Goal: Complete application form: Complete application form

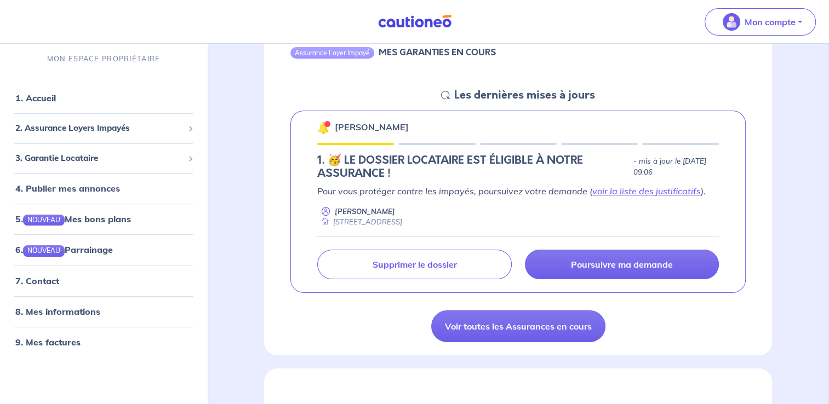
scroll to position [131, 0]
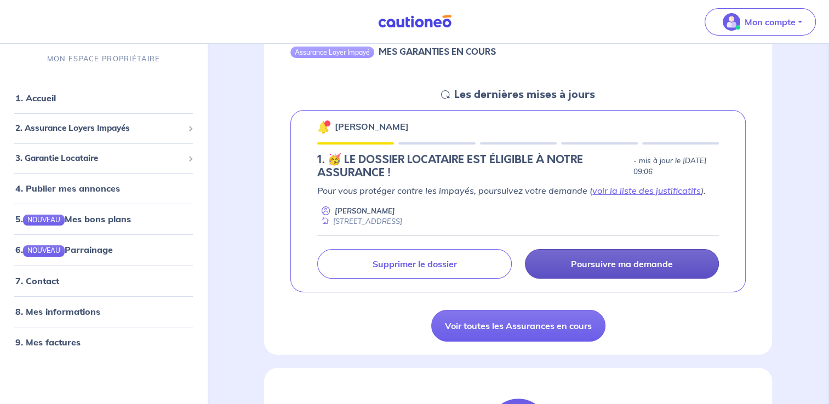
click at [622, 253] on link "Poursuivre ma demande" at bounding box center [622, 264] width 194 height 30
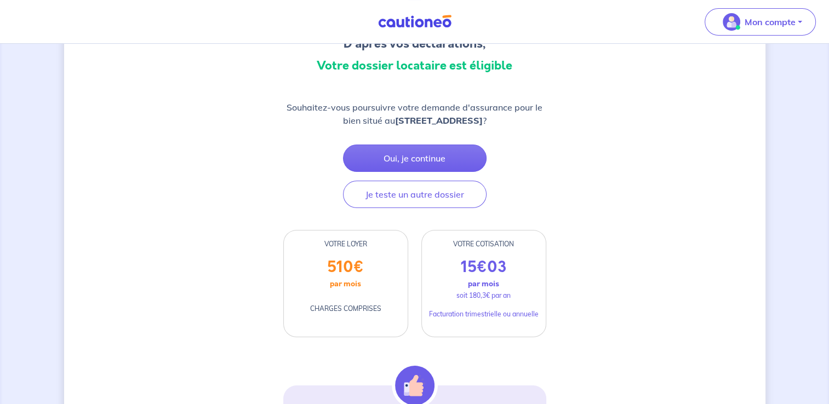
scroll to position [116, 0]
click at [425, 158] on button "Oui, je continue" at bounding box center [415, 158] width 144 height 27
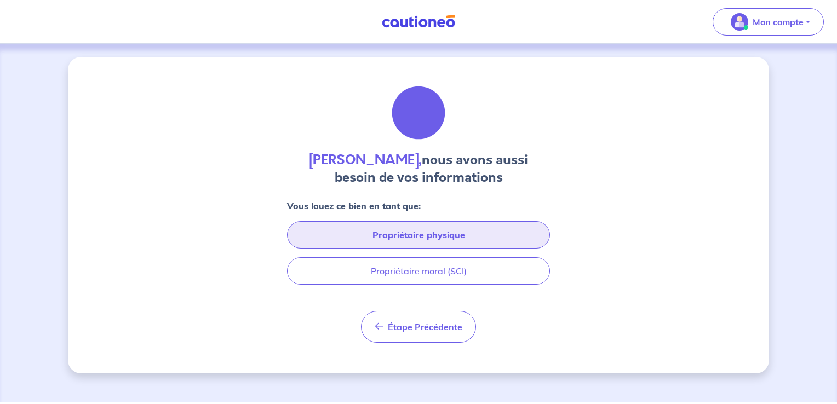
click at [408, 230] on button "Propriétaire physique" at bounding box center [418, 234] width 263 height 27
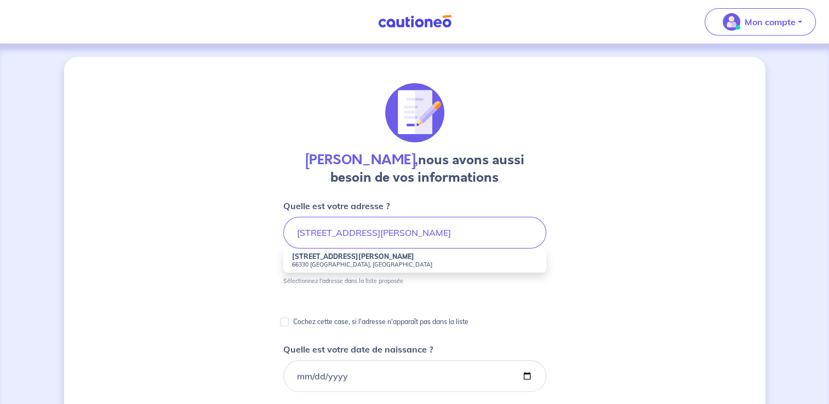
click at [355, 259] on strong "[STREET_ADDRESS][PERSON_NAME]" at bounding box center [353, 257] width 122 height 8
type input "[STREET_ADDRESS][PERSON_NAME]"
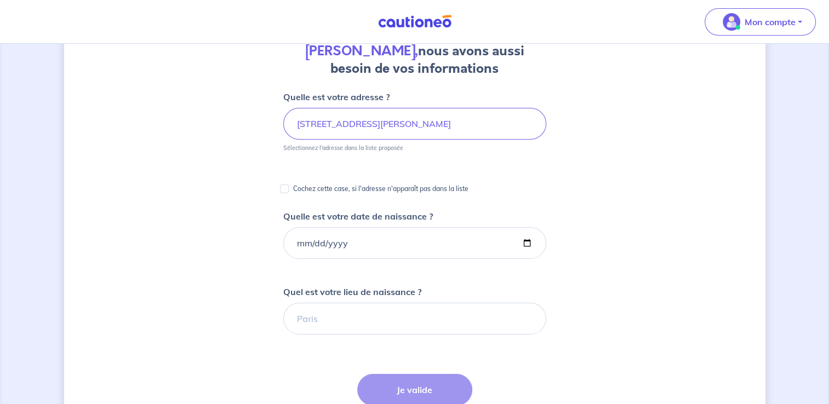
scroll to position [110, 0]
click at [294, 242] on input "Quelle est votre date de naissance ?" at bounding box center [414, 243] width 263 height 32
type input "[DATE]"
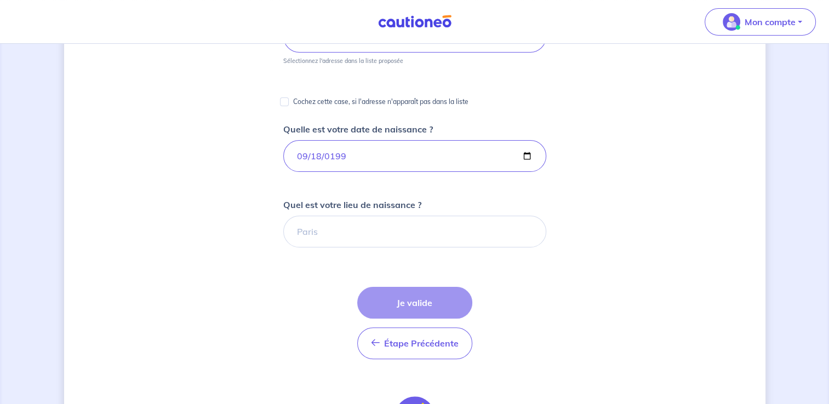
scroll to position [199, 0]
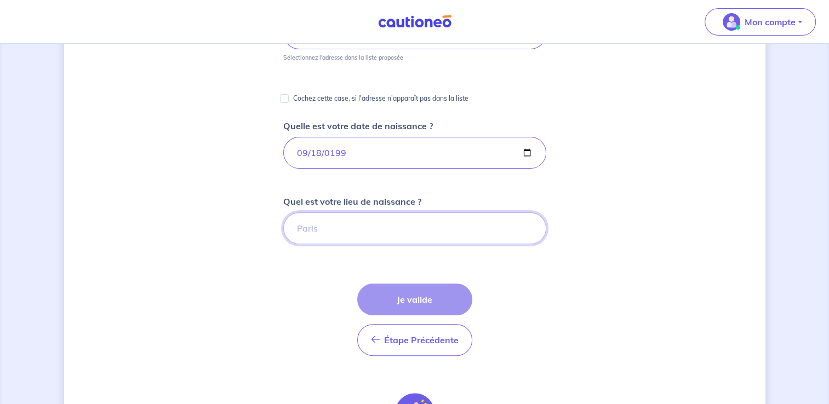
click at [322, 227] on input "Quel est votre lieu de naissance ?" at bounding box center [414, 229] width 263 height 32
type input "perpignan"
click at [414, 296] on button "Je valide" at bounding box center [414, 300] width 115 height 32
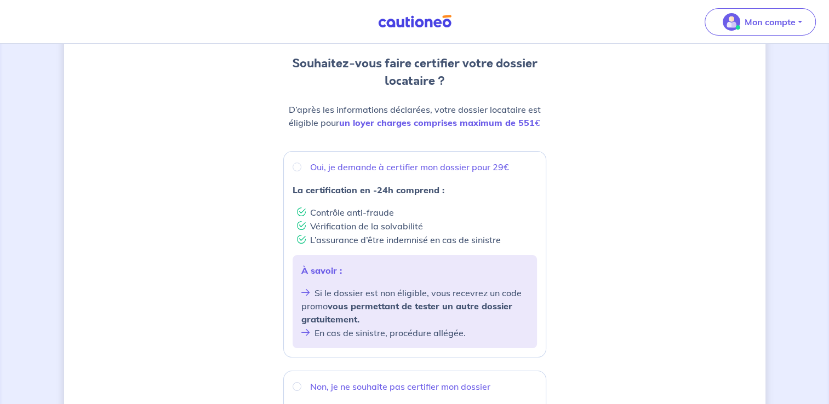
scroll to position [112, 0]
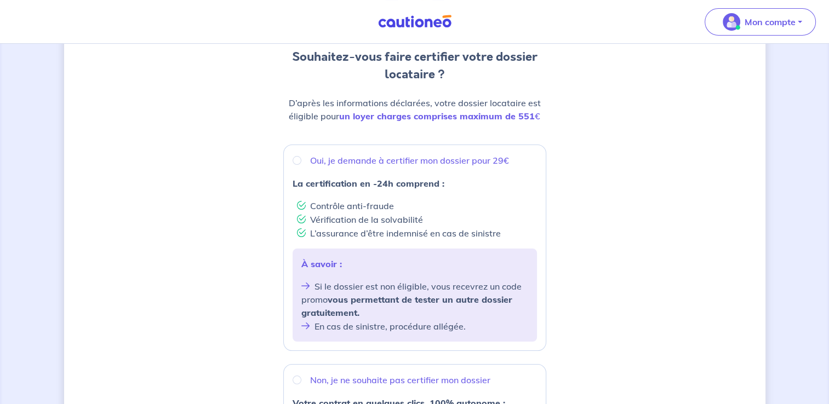
click at [381, 202] on li "Contrôle anti-fraude" at bounding box center [417, 206] width 240 height 14
radio input "true"
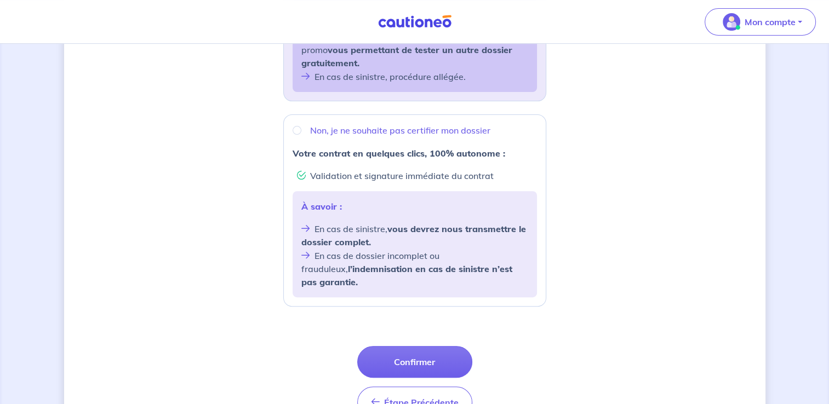
scroll to position [416, 0]
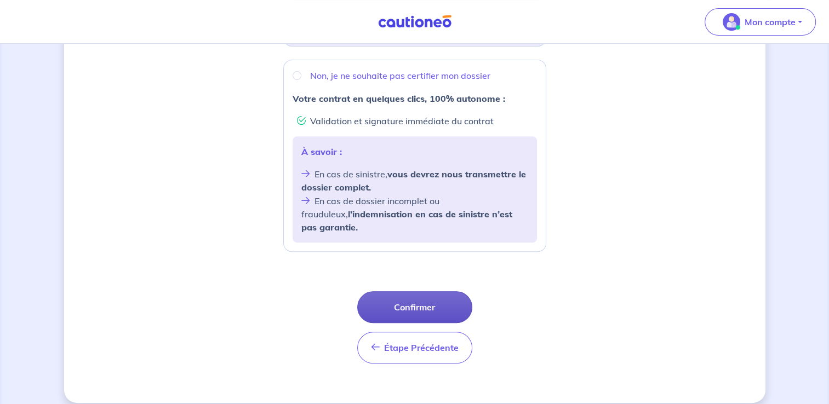
click at [441, 304] on button "Confirmer" at bounding box center [414, 308] width 115 height 32
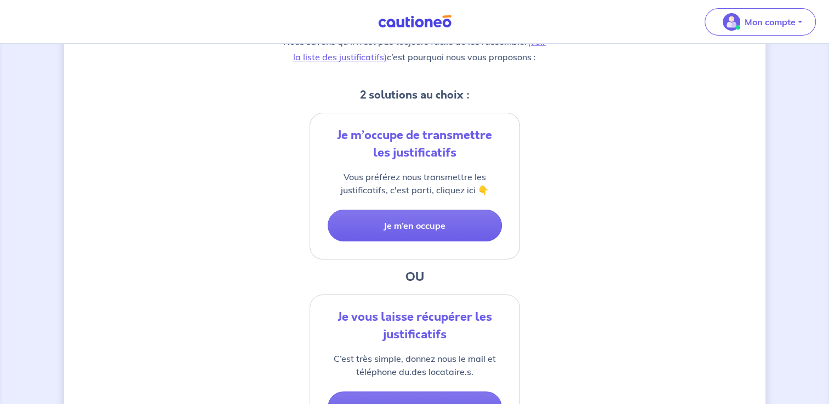
scroll to position [192, 0]
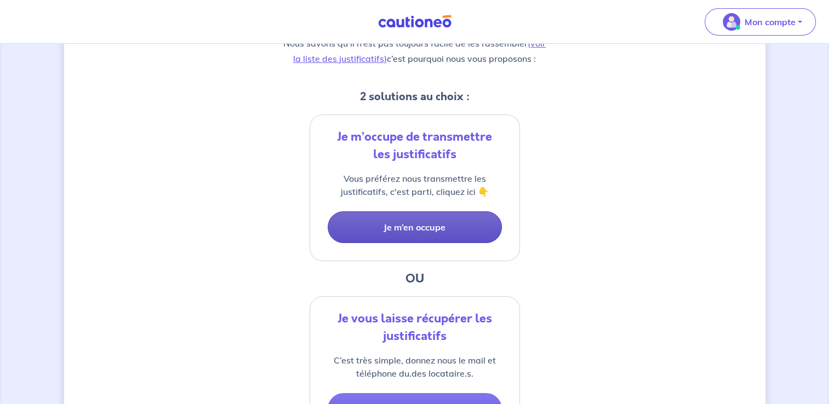
click at [427, 222] on button "Je m’en occupe" at bounding box center [415, 228] width 174 height 32
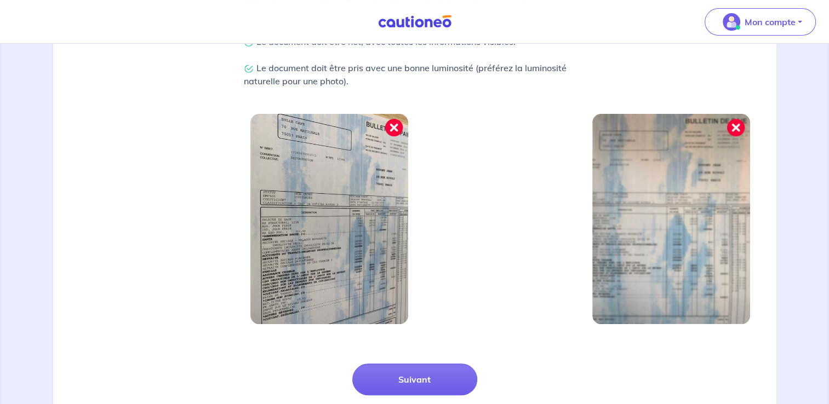
scroll to position [379, 0]
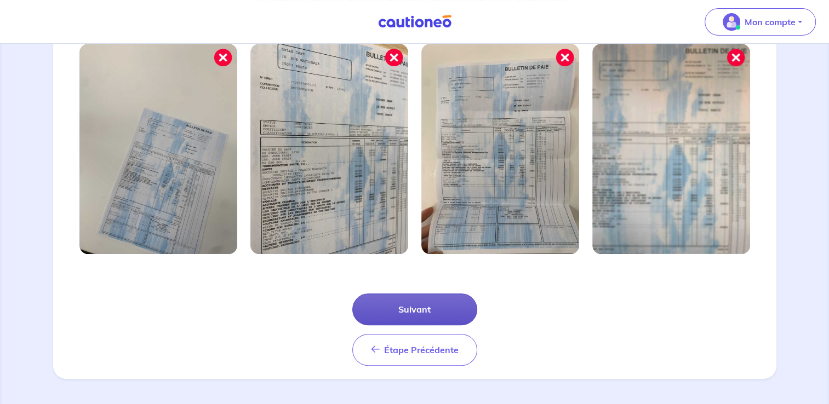
click at [421, 312] on button "Suivant" at bounding box center [414, 310] width 125 height 32
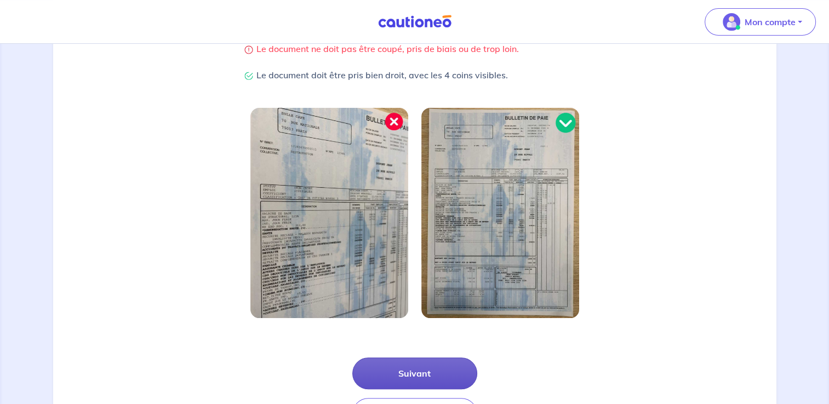
scroll to position [267, 0]
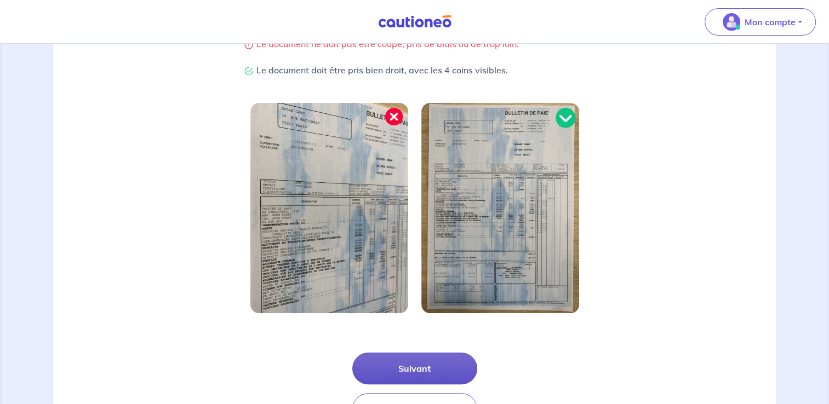
click at [414, 367] on button "Suivant" at bounding box center [414, 369] width 125 height 32
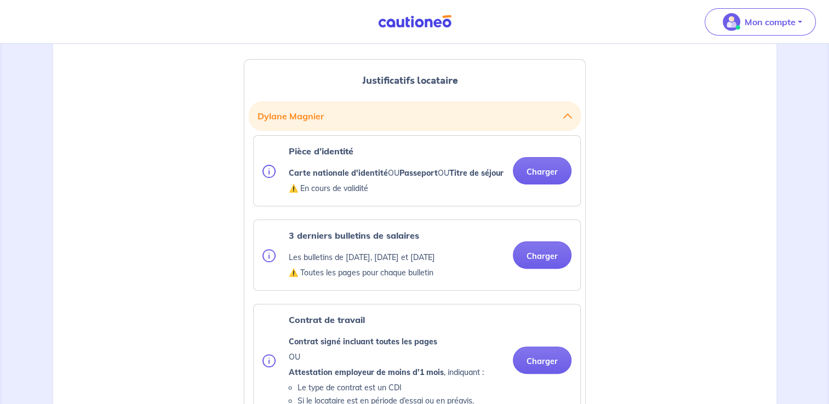
scroll to position [270, 0]
click at [541, 173] on button "Charger" at bounding box center [542, 170] width 59 height 27
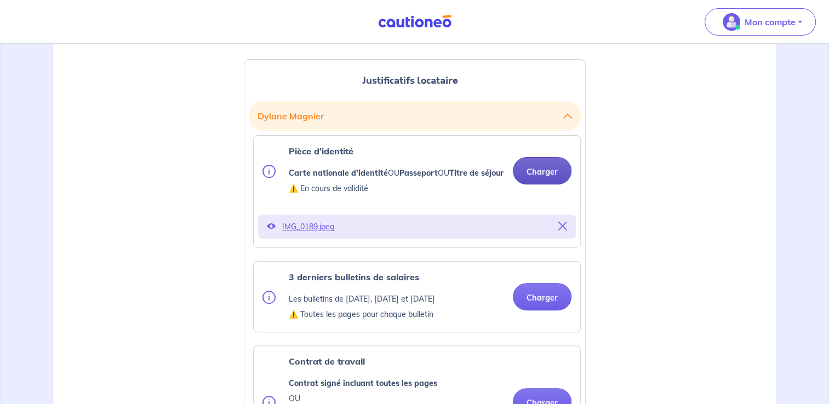
click at [546, 176] on button "Charger" at bounding box center [542, 170] width 59 height 27
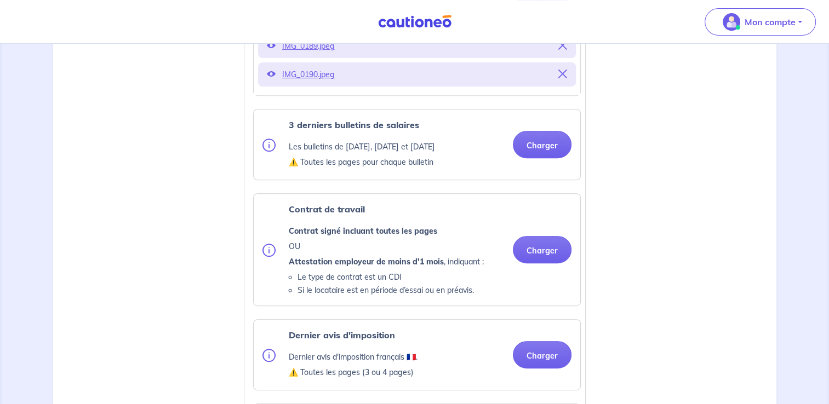
scroll to position [454, 0]
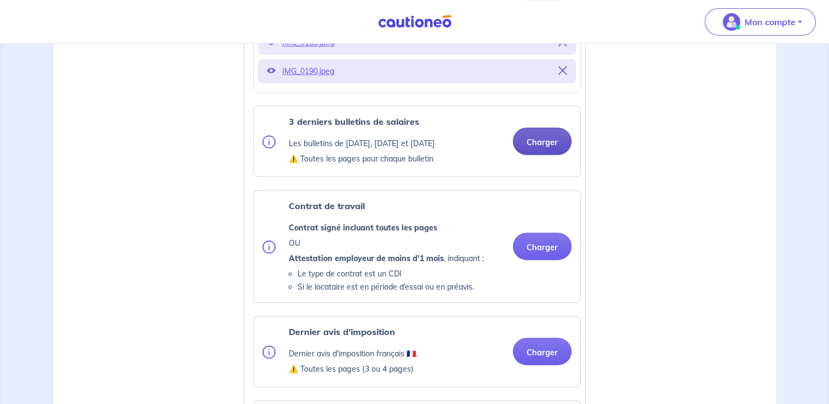
click at [528, 153] on button "Charger" at bounding box center [542, 141] width 59 height 27
click at [527, 155] on button "Charger" at bounding box center [542, 141] width 59 height 27
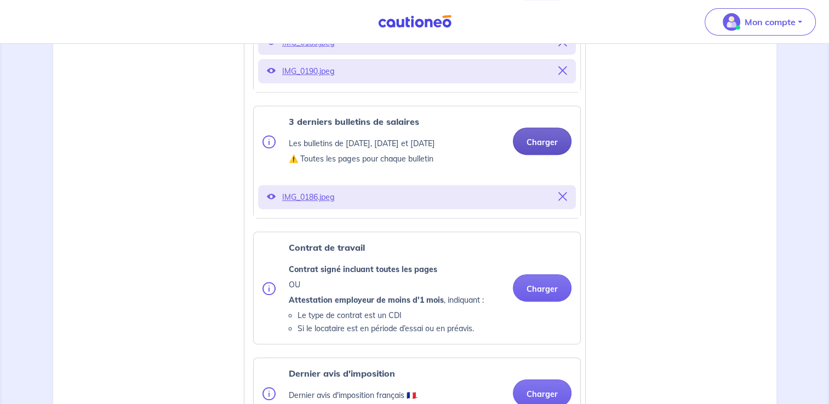
click at [540, 149] on button "Charger" at bounding box center [542, 141] width 59 height 27
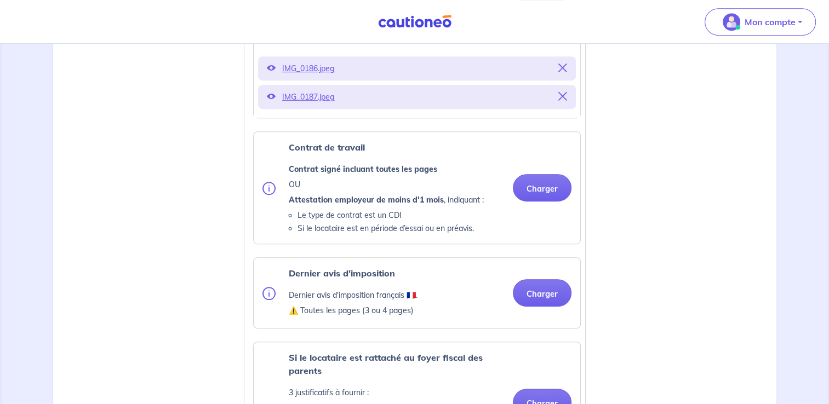
scroll to position [583, 0]
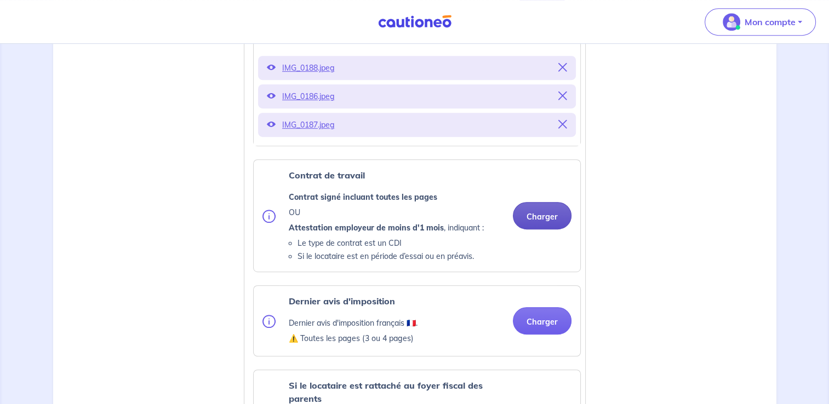
click at [546, 227] on button "Charger" at bounding box center [542, 215] width 59 height 27
click at [529, 228] on button "Charger" at bounding box center [542, 215] width 59 height 27
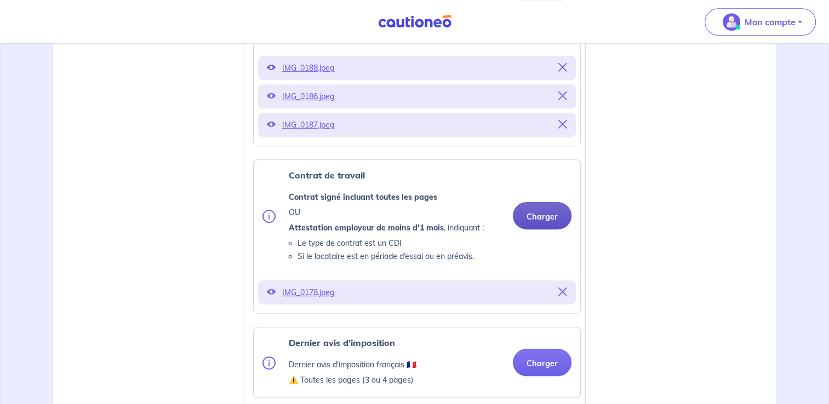
click at [535, 230] on button "Charger" at bounding box center [542, 215] width 59 height 27
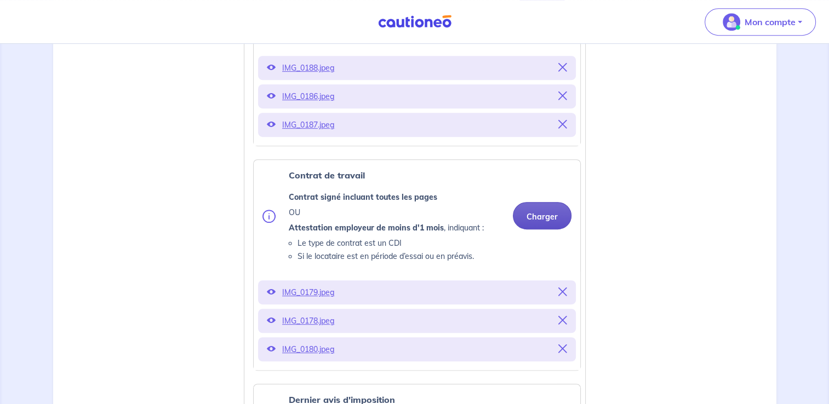
click at [537, 230] on button "Charger" at bounding box center [542, 215] width 59 height 27
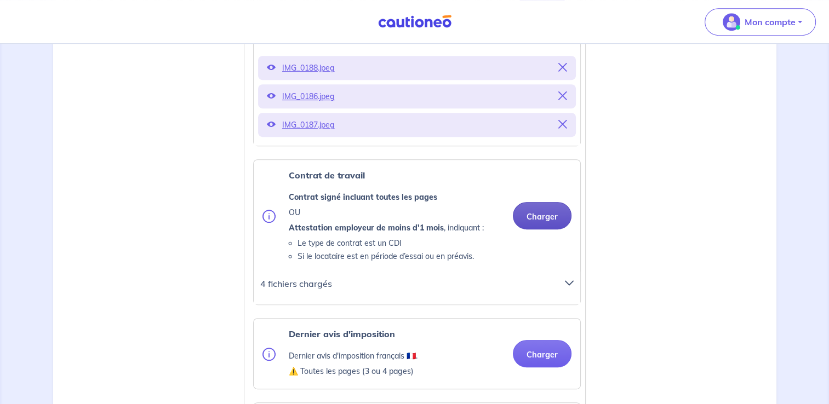
click at [535, 230] on button "Charger" at bounding box center [542, 215] width 59 height 27
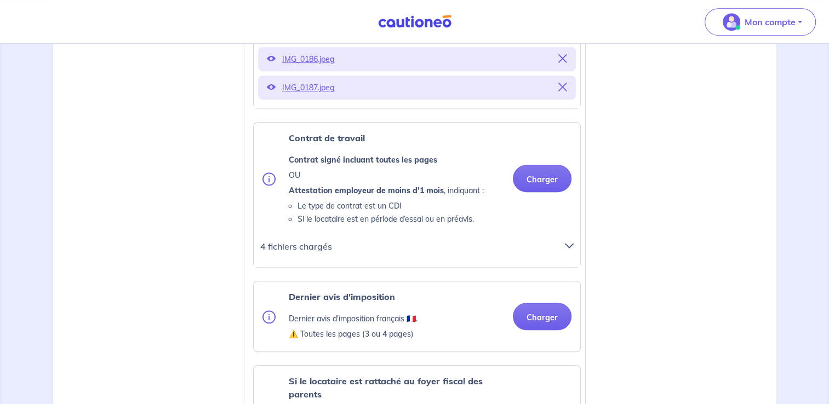
scroll to position [636, 0]
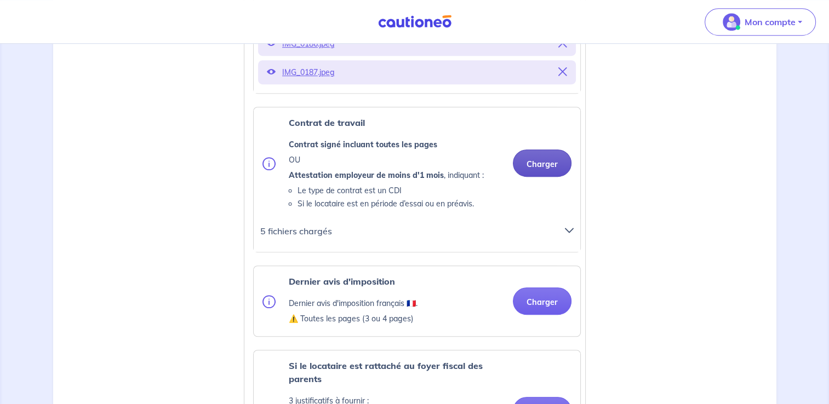
click at [536, 174] on button "Charger" at bounding box center [542, 163] width 59 height 27
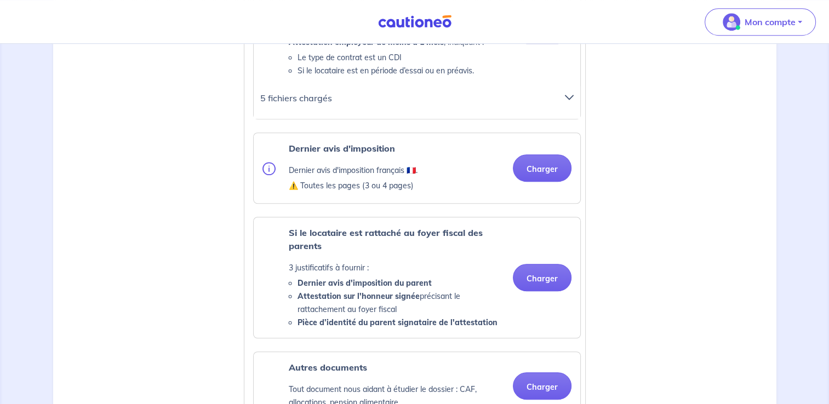
scroll to position [769, 0]
click at [541, 168] on button "Charger" at bounding box center [542, 167] width 59 height 27
click at [538, 181] on button "Charger" at bounding box center [542, 167] width 59 height 27
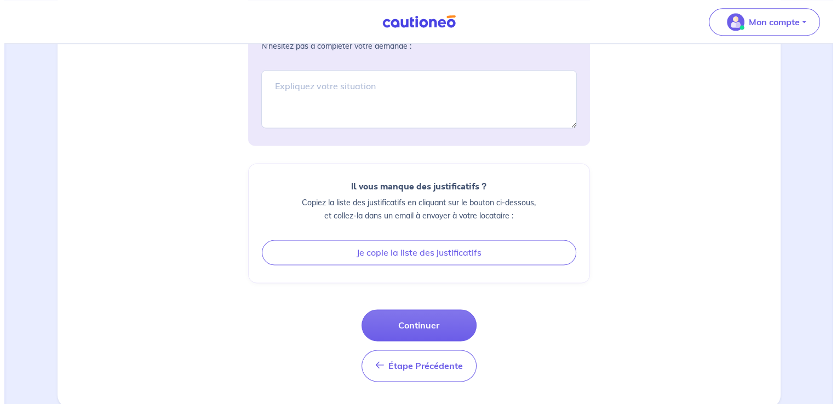
scroll to position [1473, 0]
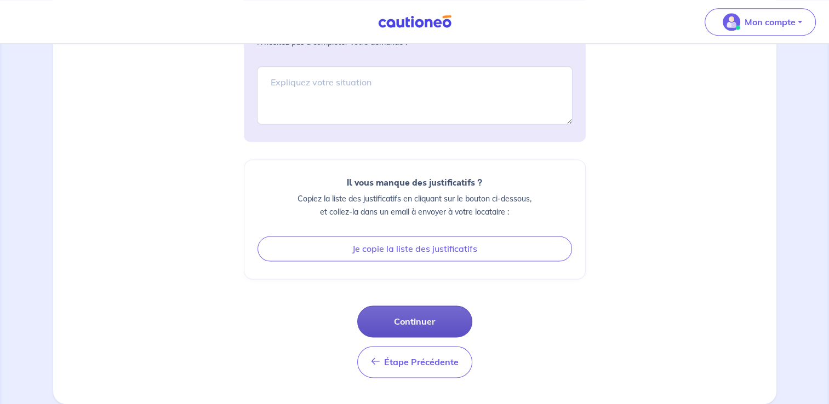
click at [412, 316] on button "Continuer" at bounding box center [414, 322] width 115 height 32
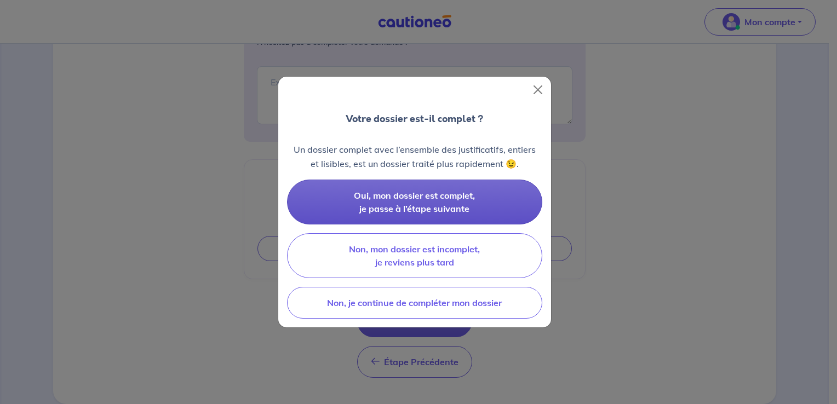
click at [414, 202] on button "Oui, mon dossier est complet, je passe à l’étape suivante" at bounding box center [414, 202] width 255 height 45
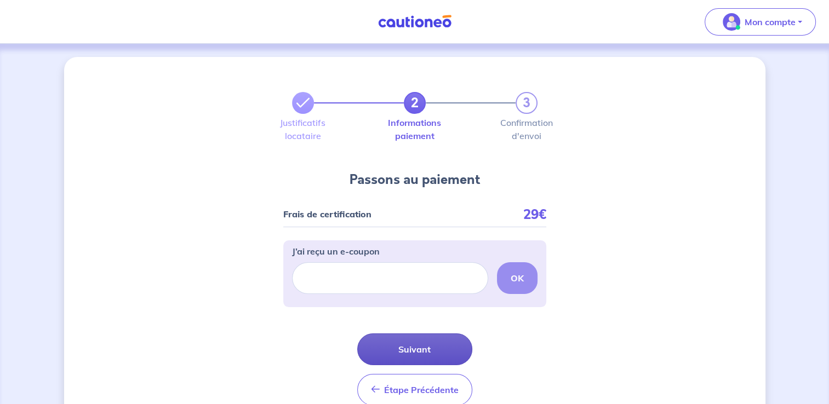
click at [430, 346] on button "Suivant" at bounding box center [414, 350] width 115 height 32
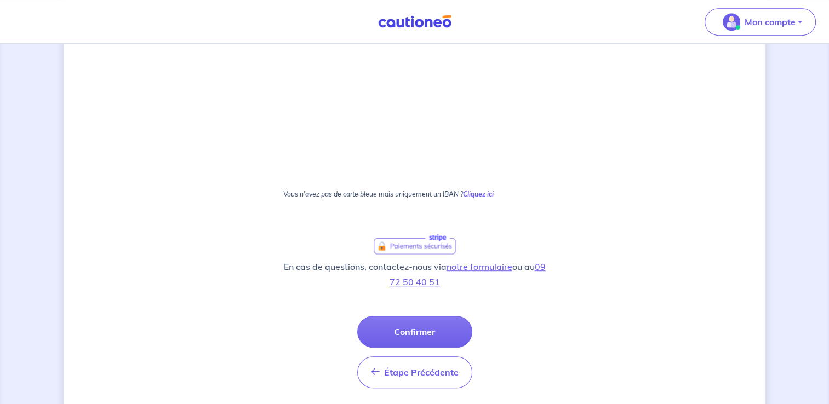
scroll to position [625, 0]
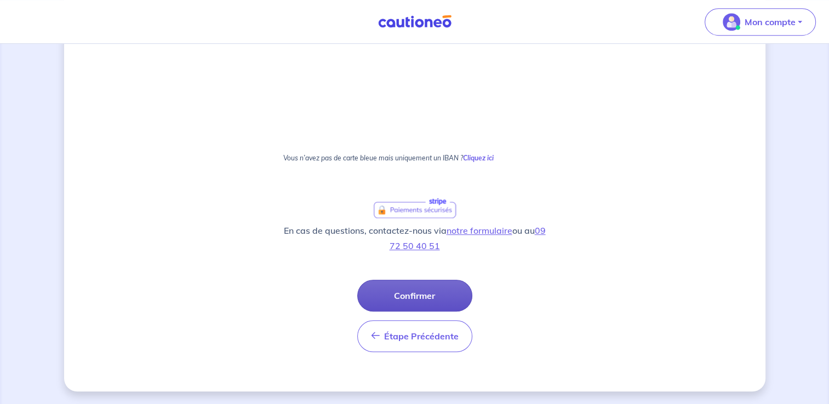
click at [405, 301] on button "Confirmer" at bounding box center [414, 296] width 115 height 32
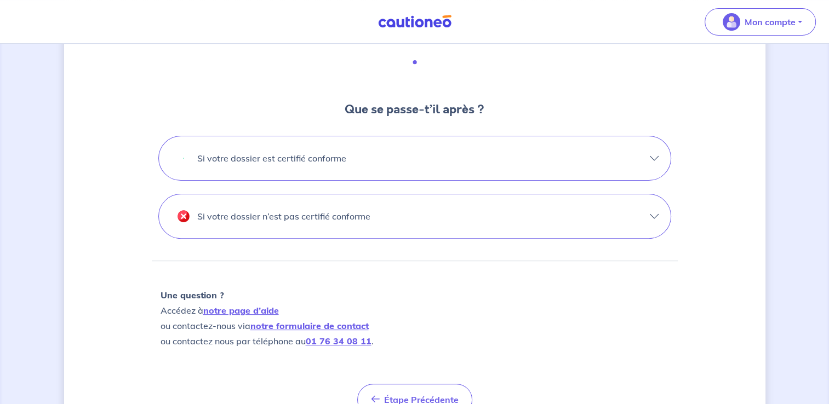
scroll to position [320, 0]
click at [658, 151] on button "Si votre dossier est certifié conforme" at bounding box center [415, 158] width 512 height 44
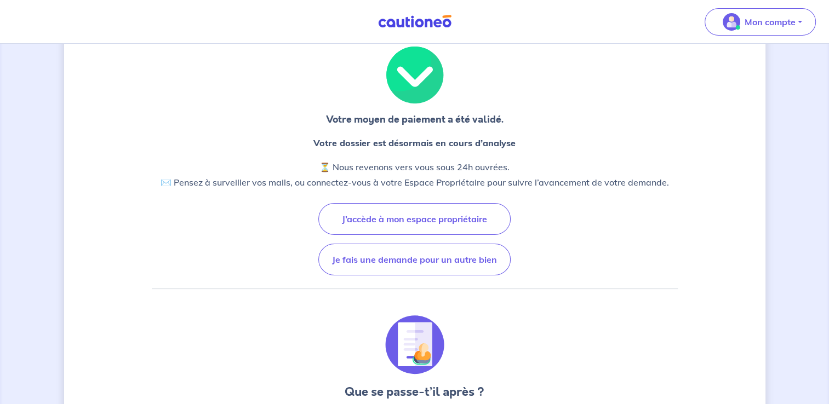
scroll to position [32, 0]
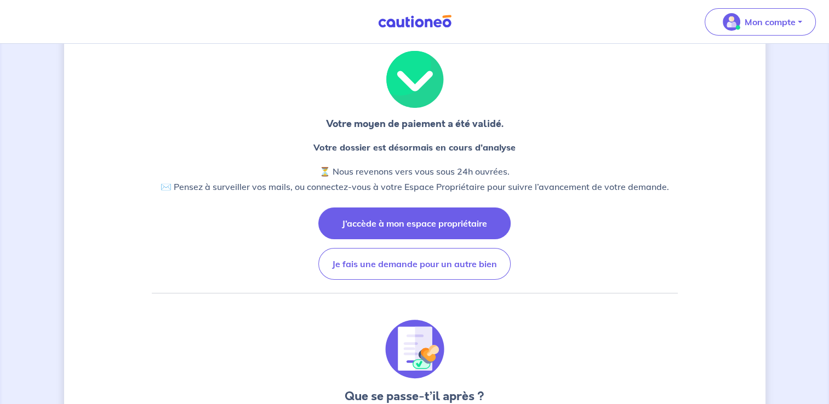
click at [419, 228] on button "J’accède à mon espace propriétaire" at bounding box center [414, 224] width 192 height 32
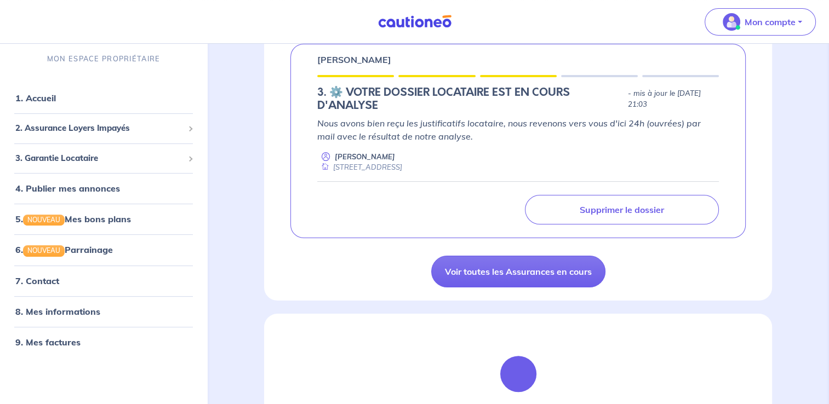
scroll to position [199, 0]
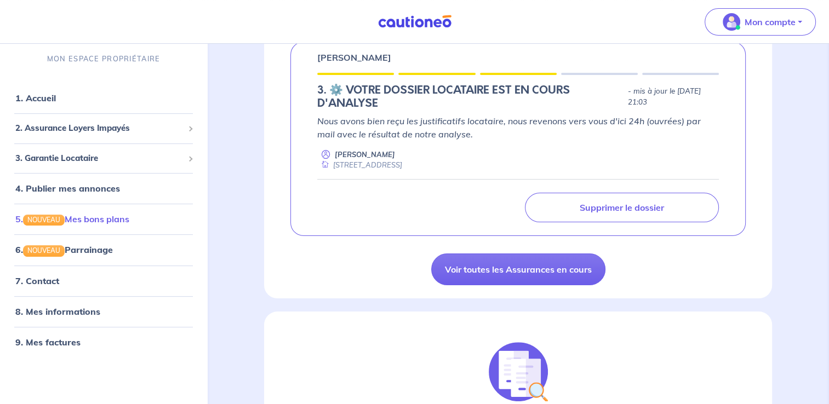
click at [116, 222] on link "5. NOUVEAU Mes bons plans" at bounding box center [72, 219] width 114 height 11
